Goal: Task Accomplishment & Management: Use online tool/utility

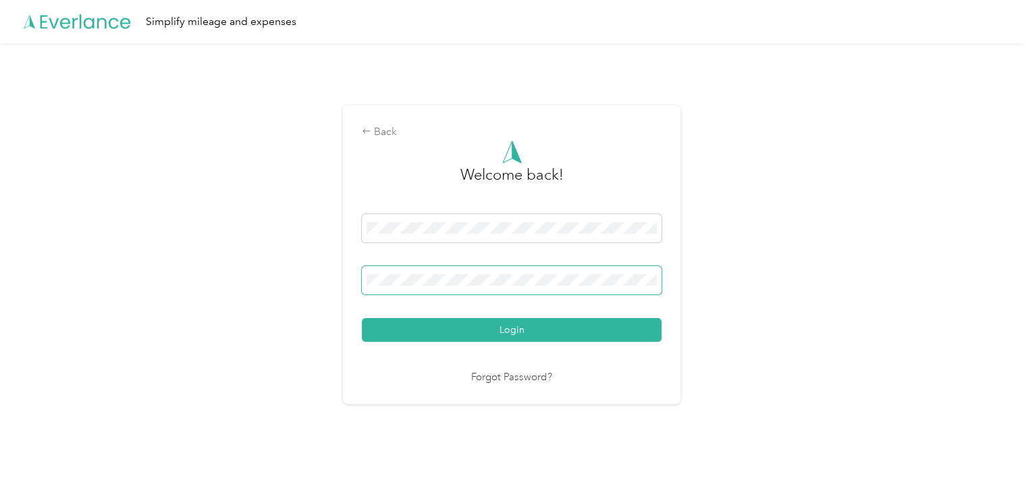
click at [362, 318] on button "Login" at bounding box center [512, 330] width 300 height 24
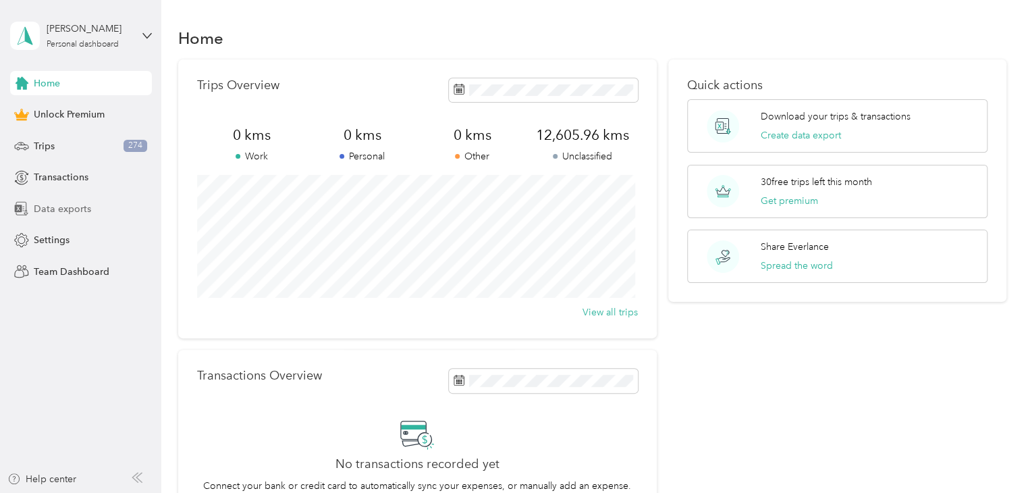
click at [59, 213] on span "Data exports" at bounding box center [62, 209] width 57 height 14
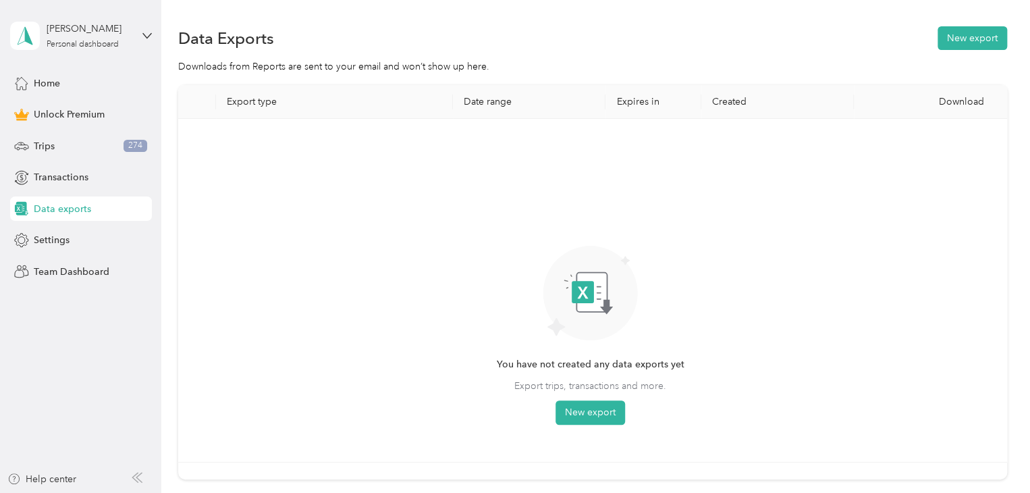
click at [582, 424] on div "You have not created any data exports yet Export trips, transactions and more. …" at bounding box center [590, 290] width 803 height 321
click at [578, 418] on button "New export" at bounding box center [589, 412] width 69 height 24
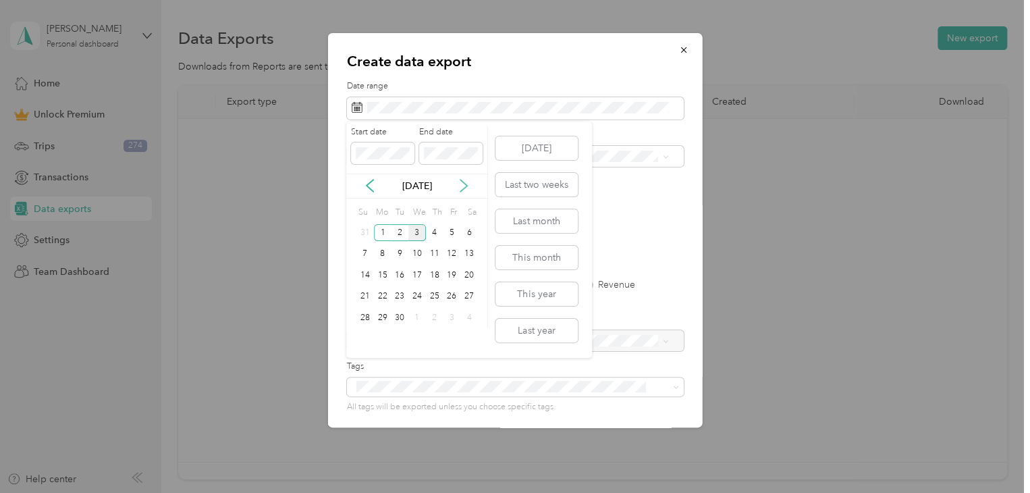
click at [459, 189] on icon at bounding box center [463, 185] width 13 height 13
click at [361, 181] on div "[DATE]" at bounding box center [416, 186] width 141 height 14
click at [364, 184] on icon at bounding box center [369, 185] width 13 height 13
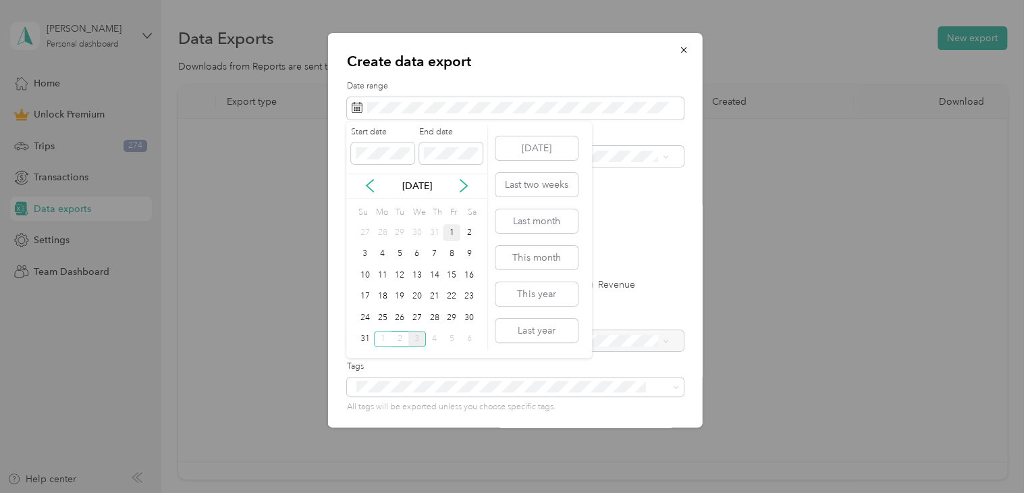
click at [447, 234] on div "1" at bounding box center [452, 232] width 18 height 17
click at [365, 339] on div "31" at bounding box center [365, 339] width 18 height 17
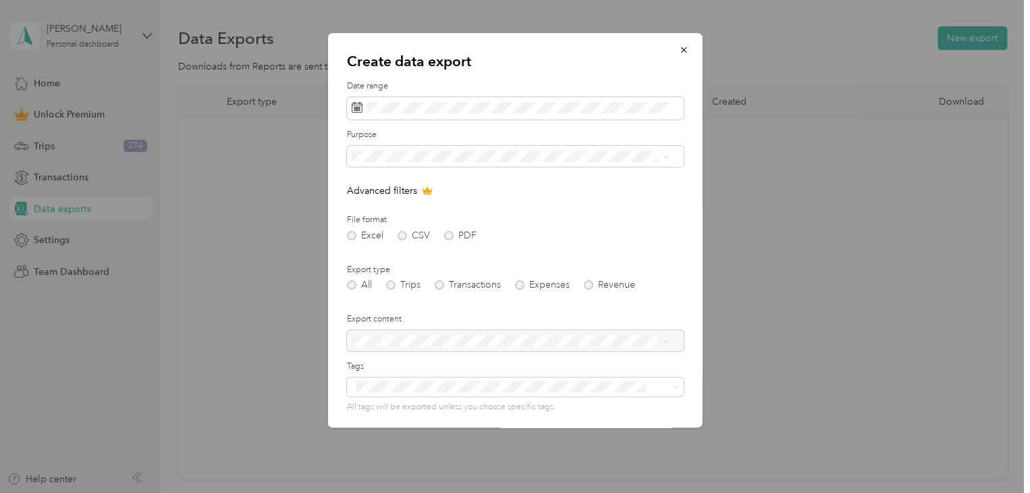
scroll to position [96, 0]
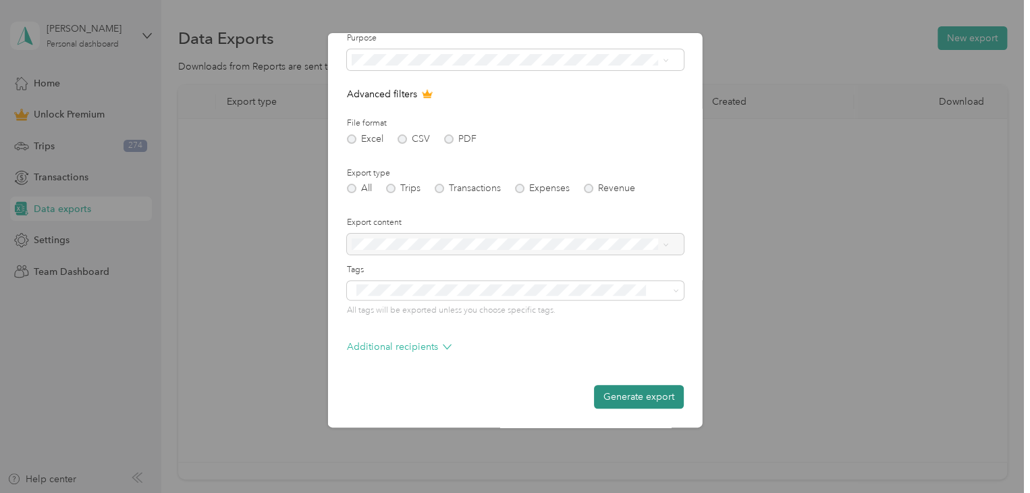
click at [623, 405] on button "Generate export" at bounding box center [639, 397] width 90 height 24
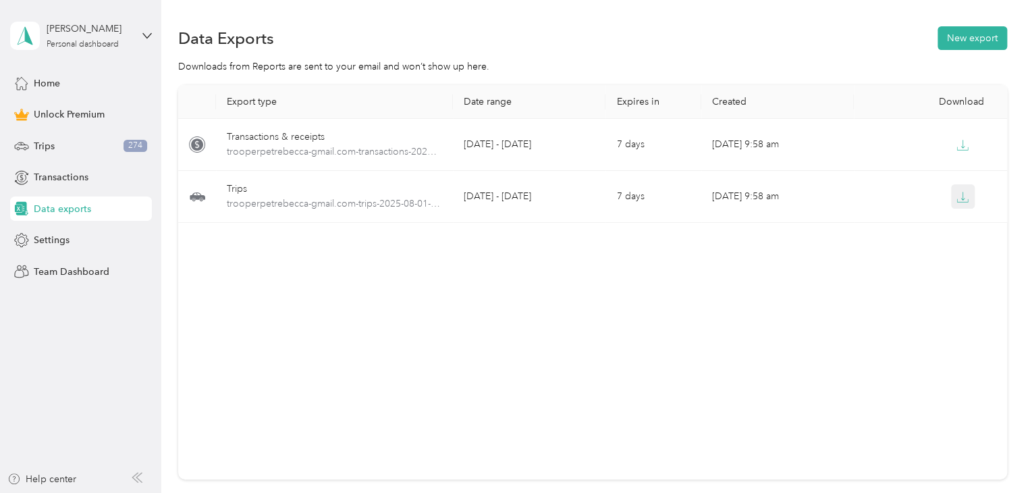
click at [963, 198] on icon "button" at bounding box center [962, 197] width 12 height 12
